Goal: Ask a question: Seek information or help from site administrators or community

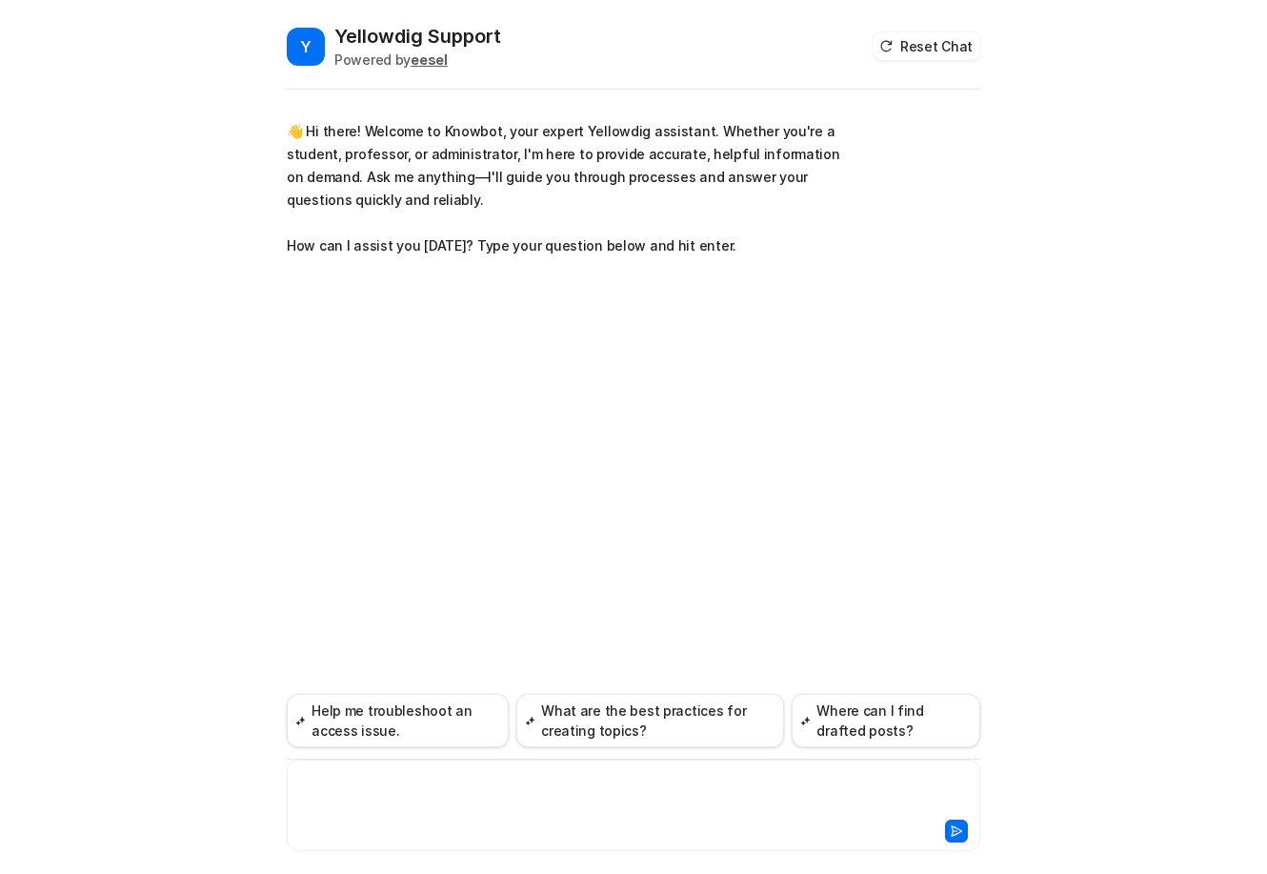
click at [499, 775] on div at bounding box center [634, 794] width 684 height 44
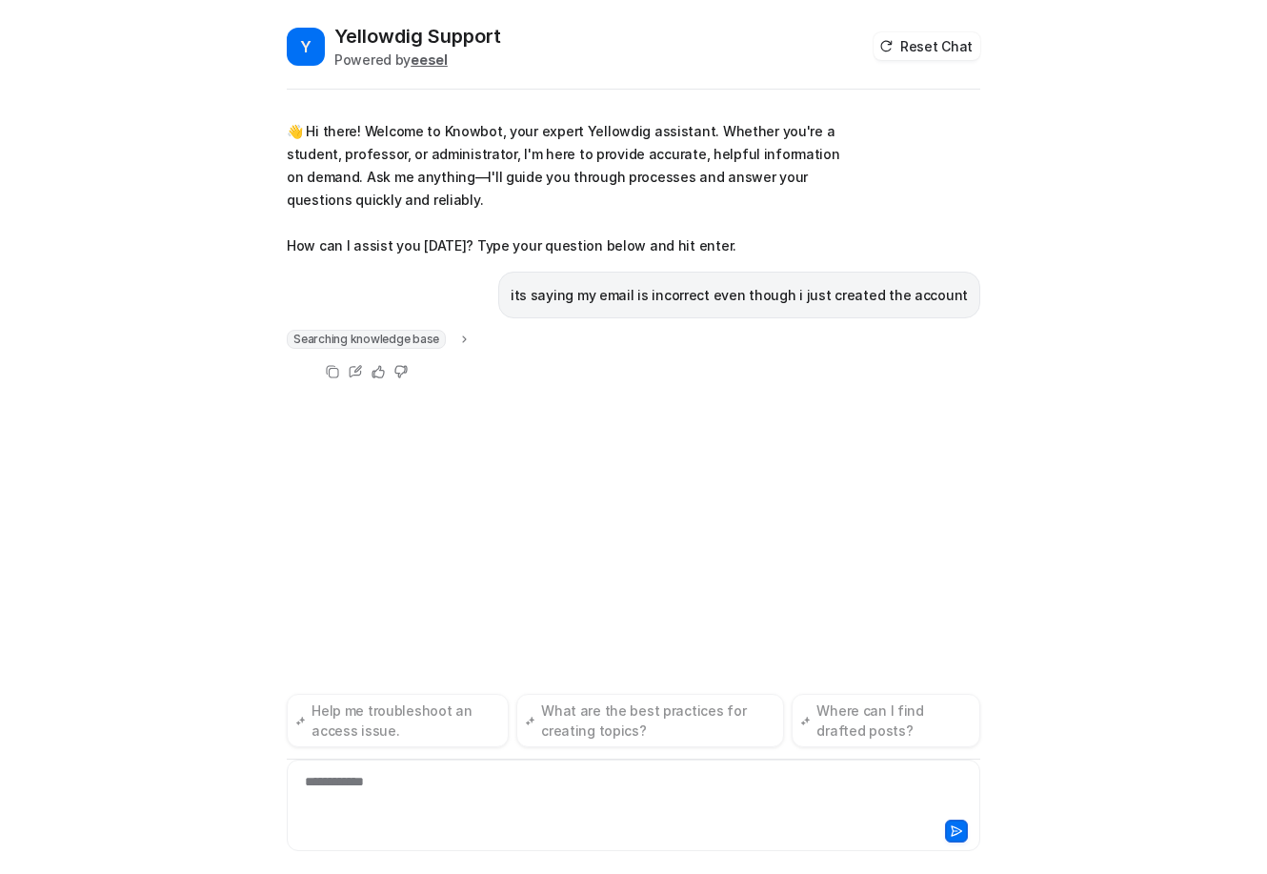
click at [453, 333] on div "Searching knowledge base" at bounding box center [379, 339] width 185 height 19
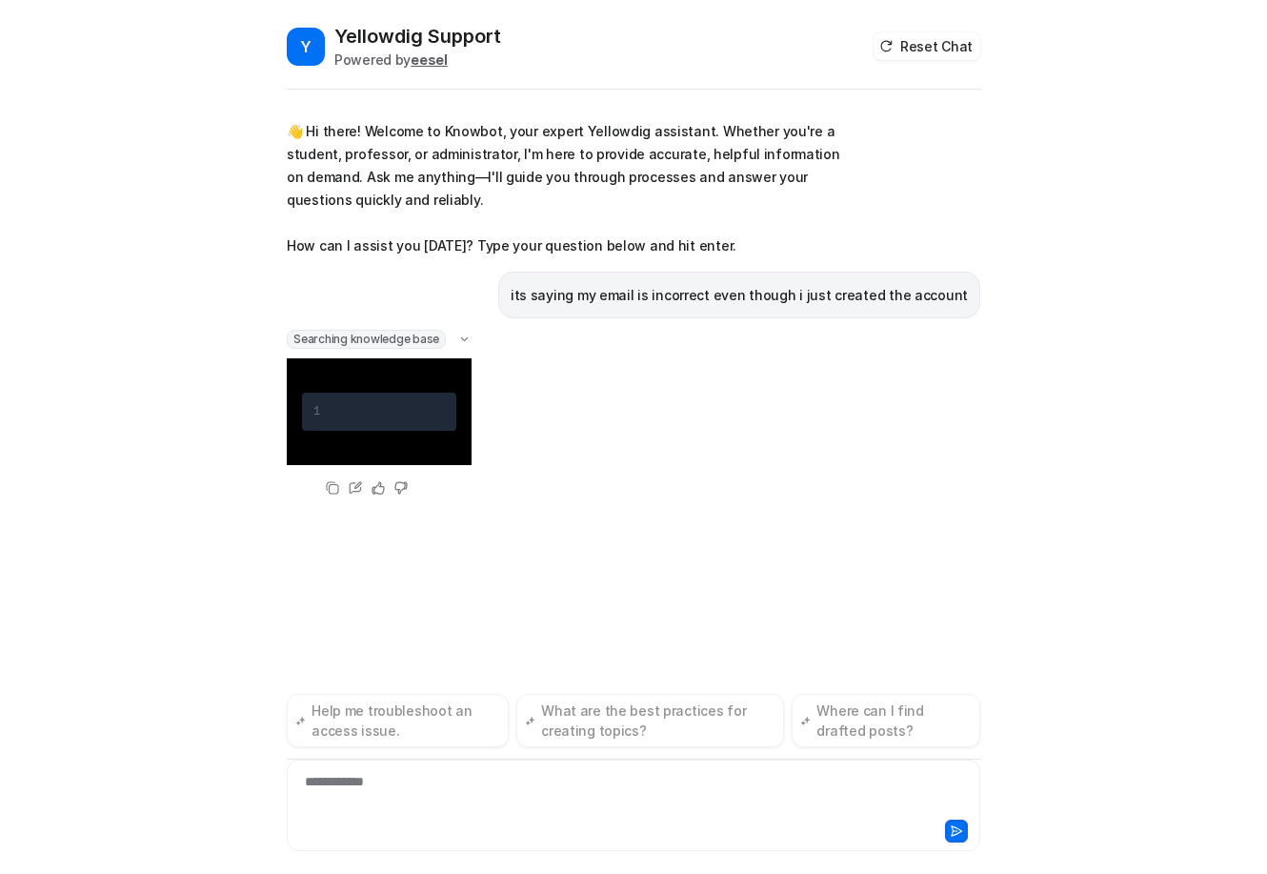
click at [466, 332] on icon at bounding box center [464, 338] width 14 height 13
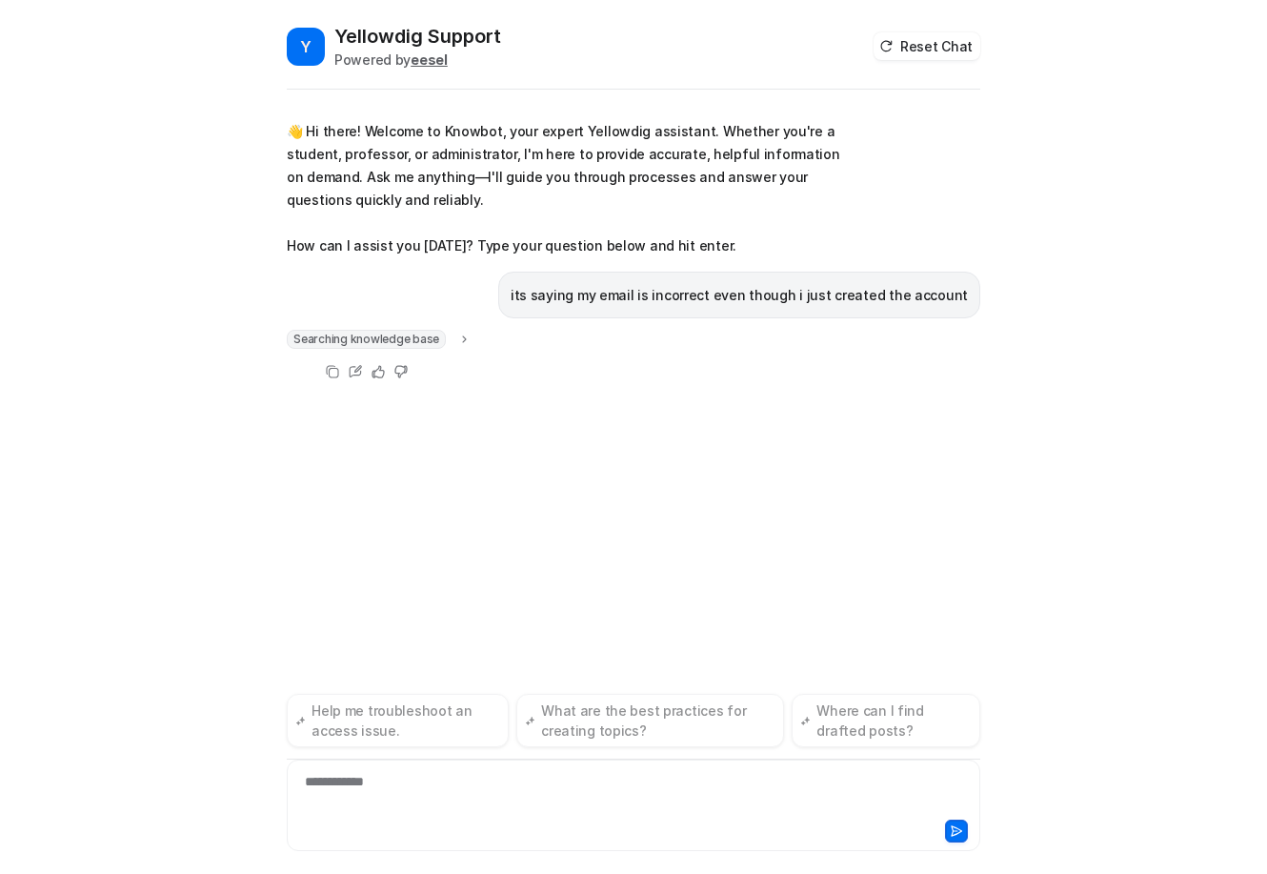
click at [406, 329] on div "👋 Hi there! Welcome to Knowbot, your expert Yellowdig assistant. Whether you're…" at bounding box center [634, 249] width 694 height 312
click at [407, 339] on span "Searching knowledge base" at bounding box center [366, 339] width 159 height 19
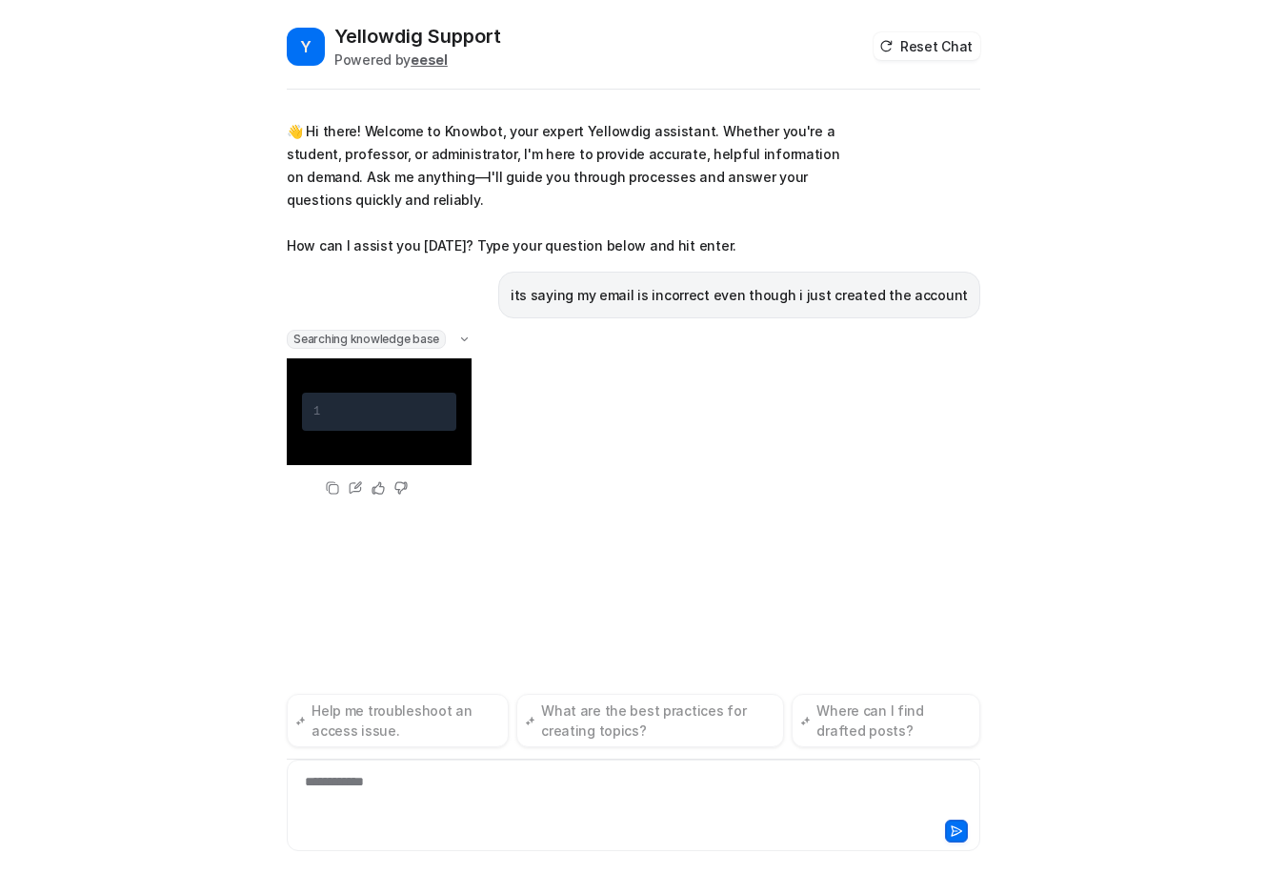
click at [414, 430] on pre "1" at bounding box center [379, 411] width 154 height 38
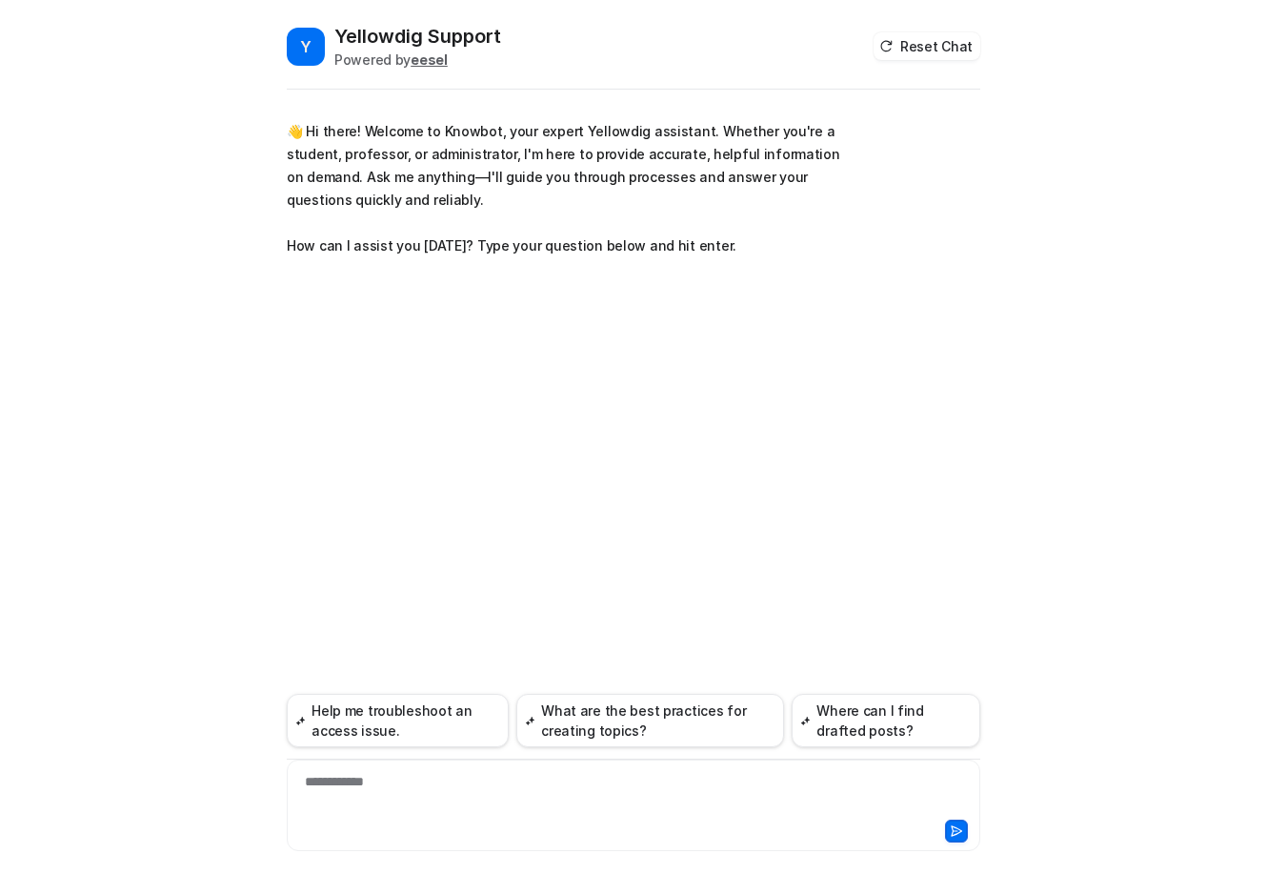
click at [417, 788] on div "**********" at bounding box center [634, 794] width 684 height 44
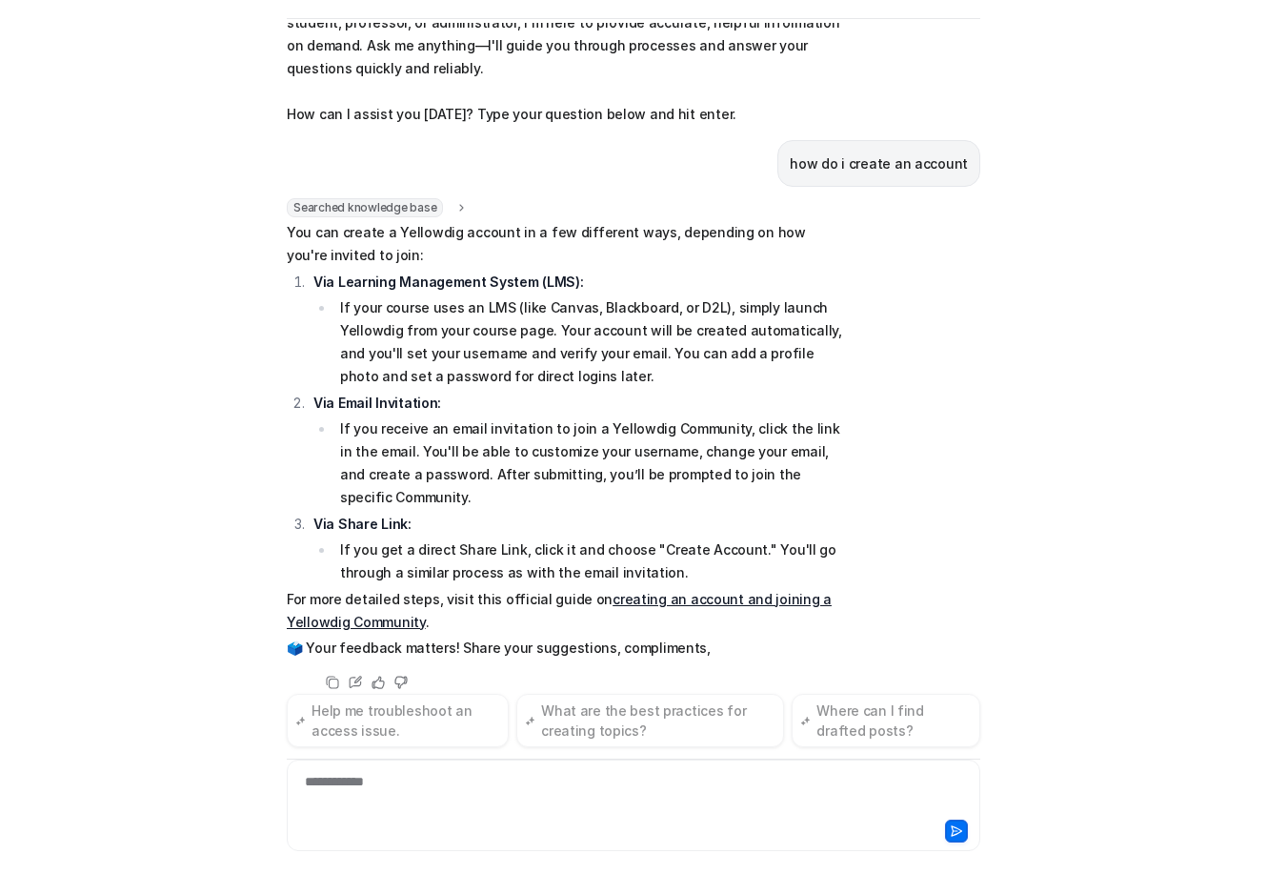
scroll to position [84, 0]
